Goal: Check status: Check status

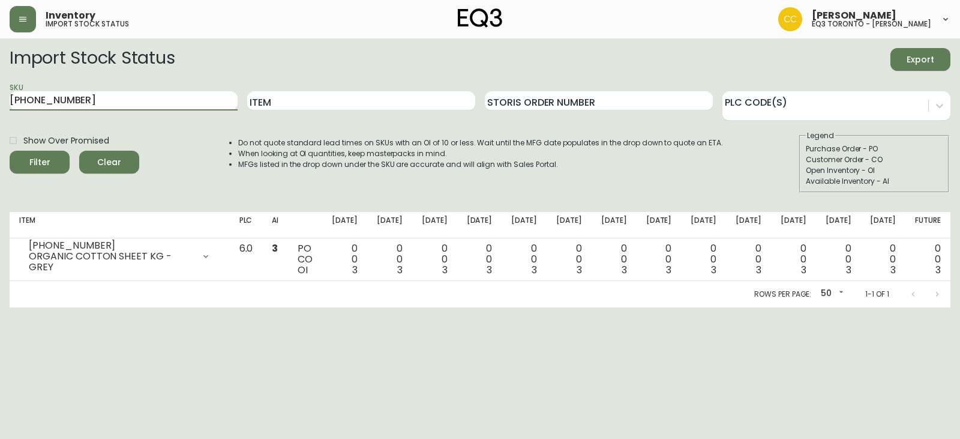
click at [0, 101] on main "Import Stock Status Export SKU [PHONE_NUMBER] Item Storis Order Number PLC Code…" at bounding box center [480, 172] width 960 height 269
type input "V"
paste input "3020-662-16-A"
type input "3020-662-16-A"
click at [10, 151] on button "Filter" at bounding box center [40, 162] width 60 height 23
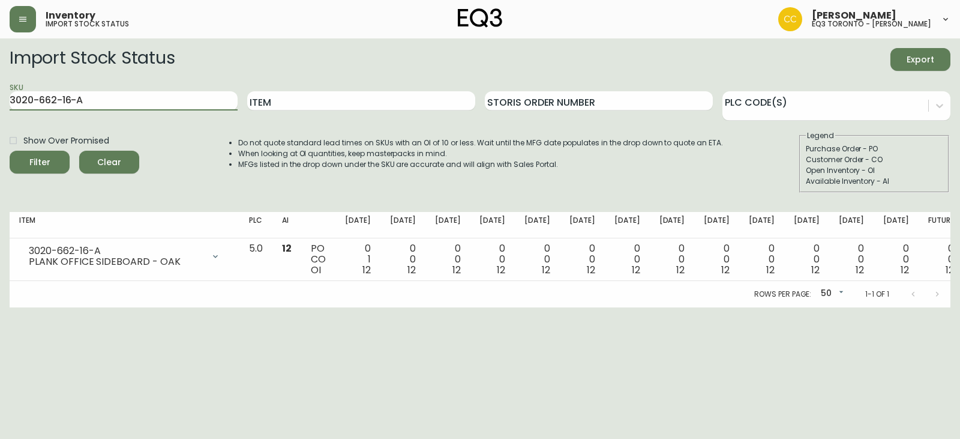
drag, startPoint x: 116, startPoint y: 103, endPoint x: 0, endPoint y: 100, distance: 116.5
click at [0, 100] on main "Import Stock Status Export SKU 3020-662-16-A Item Storis Order Number PLC Code(…" at bounding box center [480, 172] width 960 height 269
paste input "3020-664-16-B"
type input "3020-664-16-B"
click at [10, 151] on button "Filter" at bounding box center [40, 162] width 60 height 23
